Goal: Navigation & Orientation: Find specific page/section

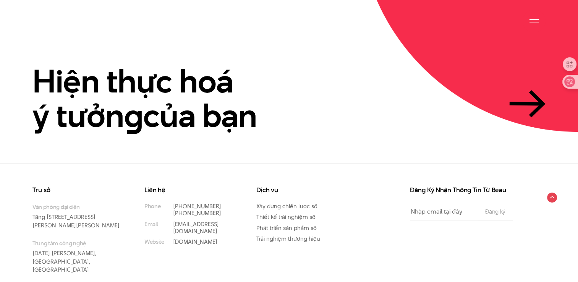
scroll to position [1805, 0]
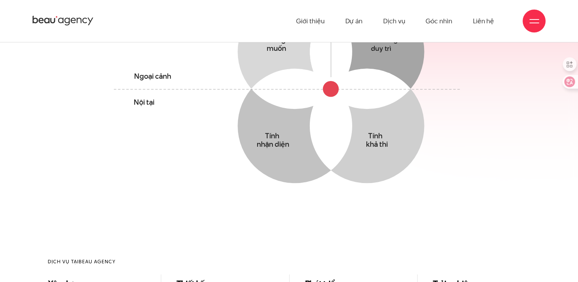
scroll to position [420, 0]
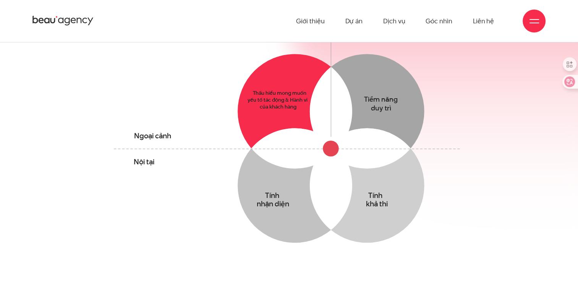
click at [281, 95] on circle at bounding box center [295, 111] width 115 height 115
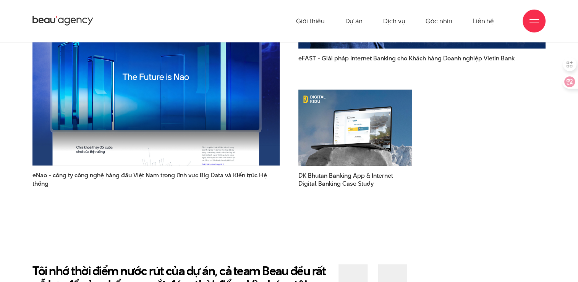
scroll to position [1108, 0]
click at [350, 33] on link "Dự án" at bounding box center [354, 21] width 18 height 42
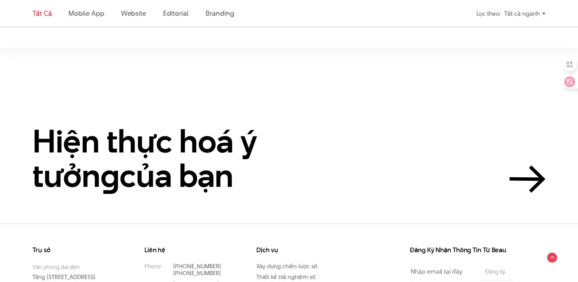
scroll to position [1592, 0]
